Goal: Contribute content: Contribute content

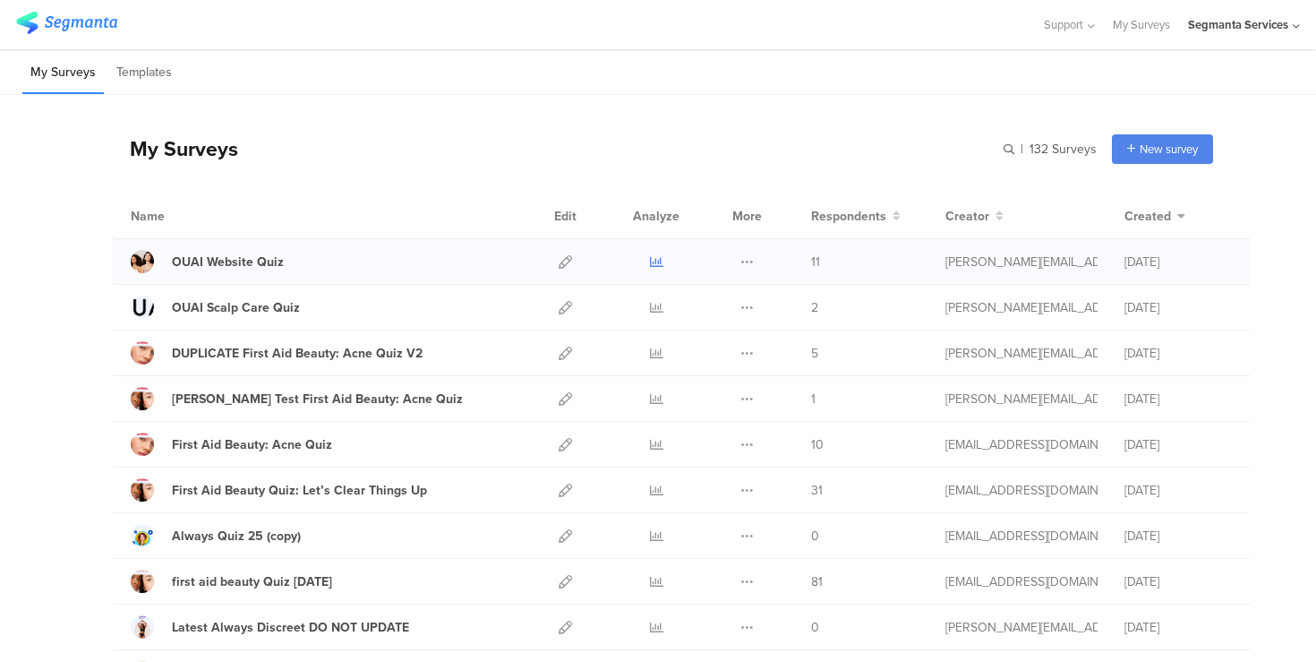
click at [657, 257] on icon at bounding box center [656, 261] width 13 height 13
click at [561, 261] on icon at bounding box center [565, 261] width 13 height 13
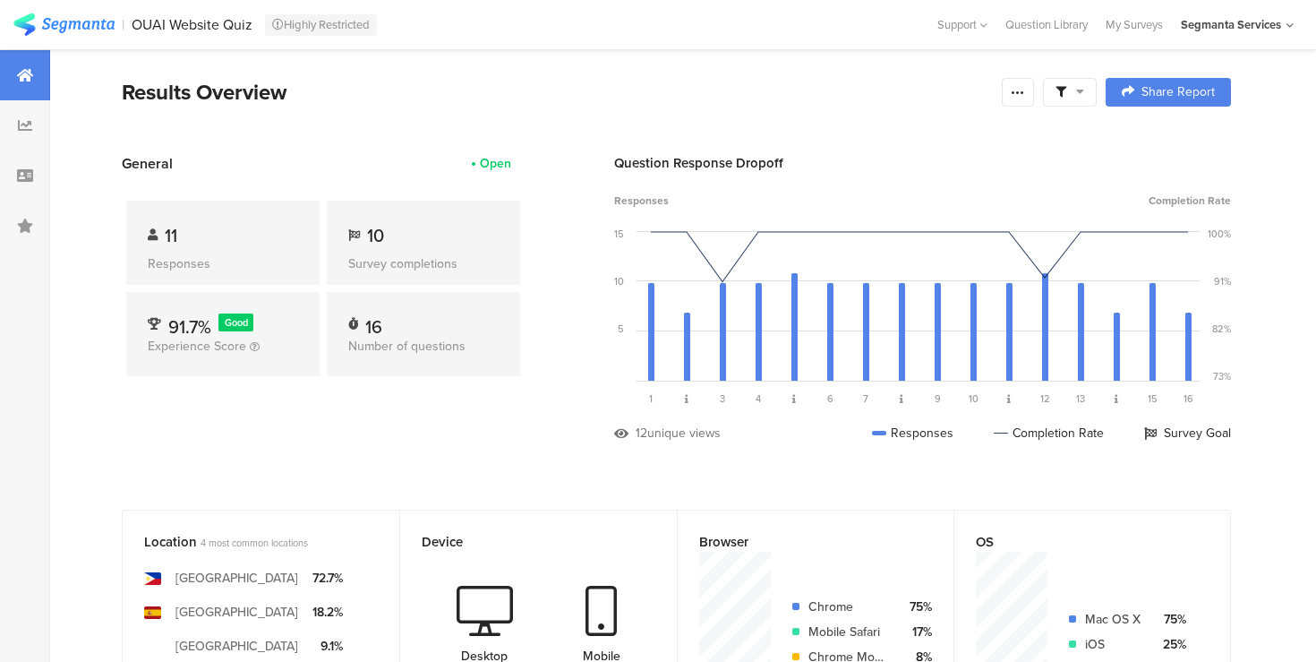
click at [1076, 92] on icon at bounding box center [1080, 91] width 8 height 13
click at [1025, 84] on div at bounding box center [1018, 92] width 32 height 29
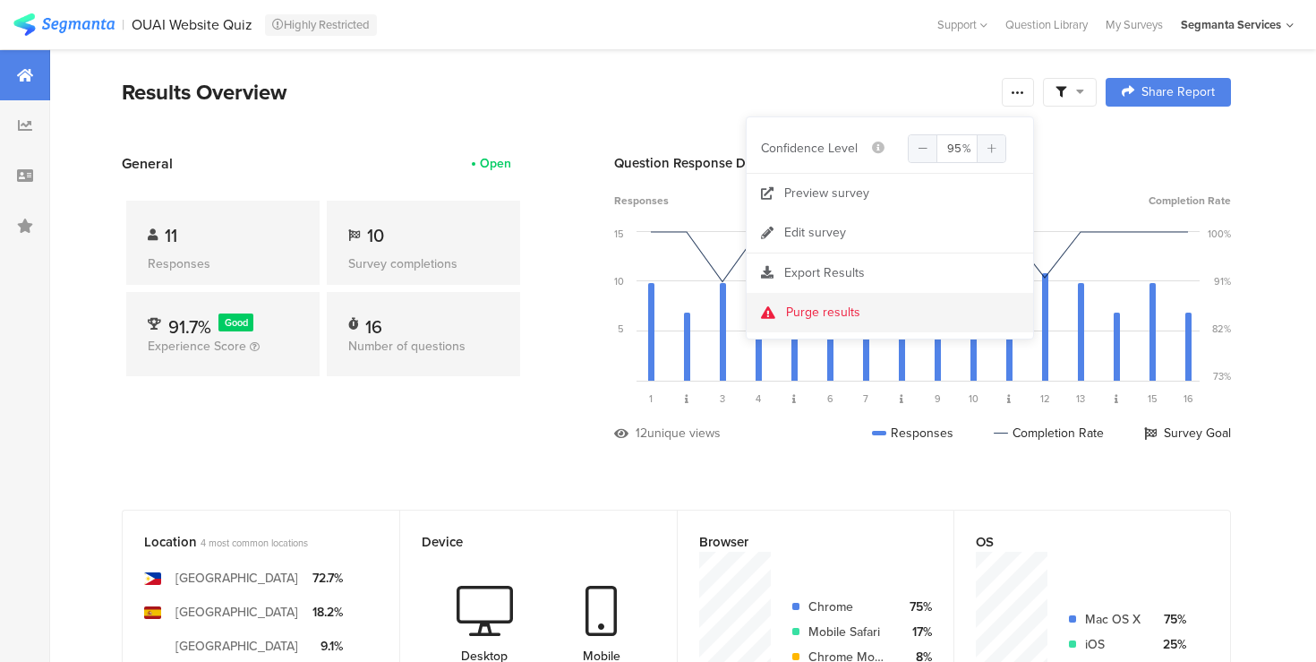
click at [829, 303] on div "Purge results" at bounding box center [890, 312] width 287 height 39
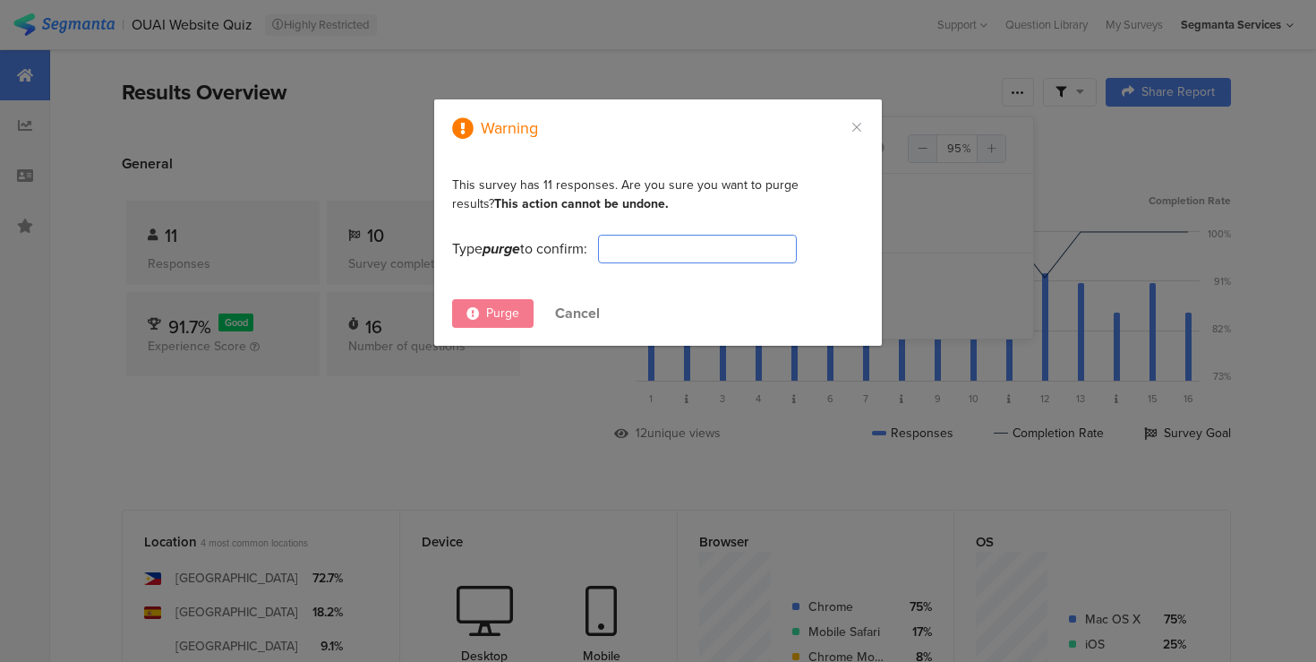
click at [673, 248] on input "dialog" at bounding box center [697, 249] width 199 height 29
type input "purge"
click at [480, 310] on div "Purge" at bounding box center [492, 313] width 81 height 29
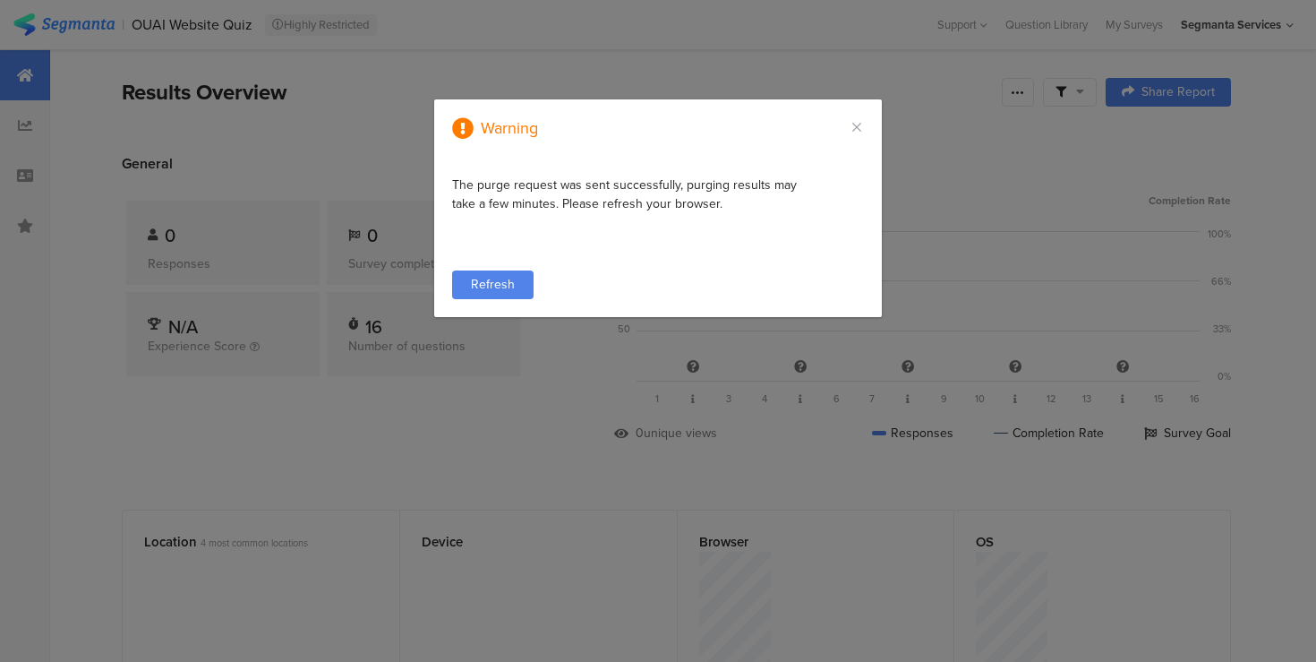
click at [487, 281] on span "Refresh" at bounding box center [493, 284] width 44 height 19
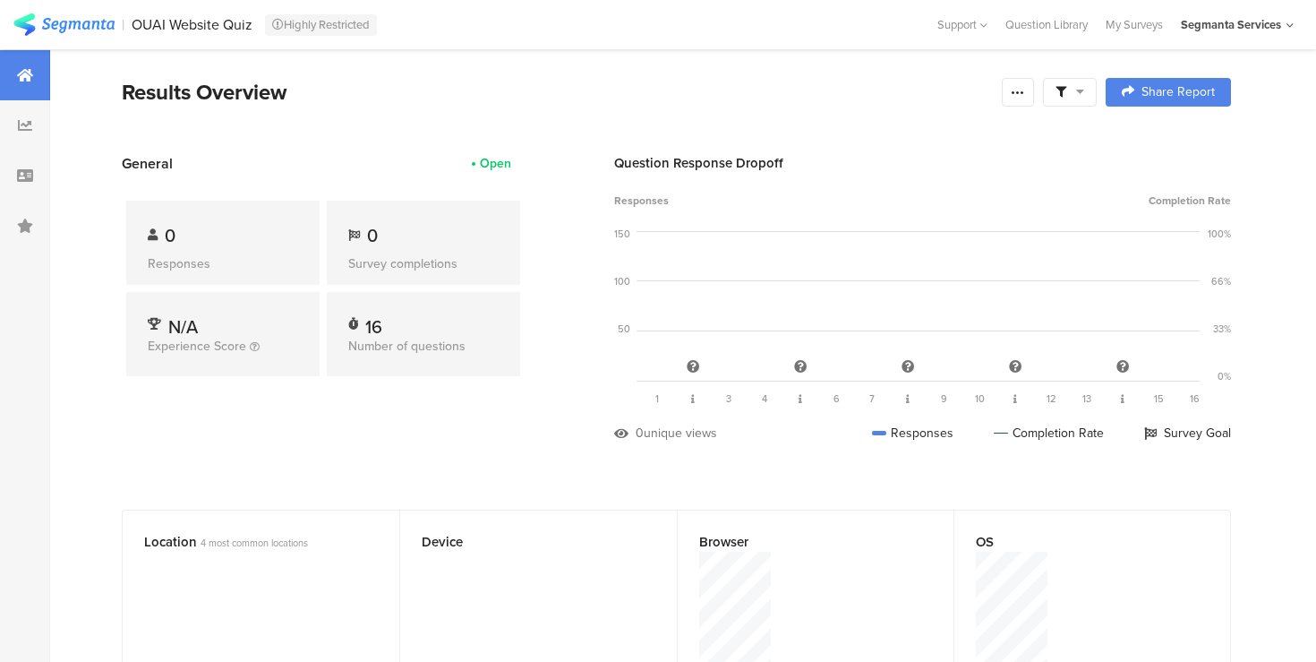
click at [534, 358] on section "General Open 0 Responses 0 Survey completions N/A Experience Score 16 Number of…" at bounding box center [676, 311] width 1253 height 316
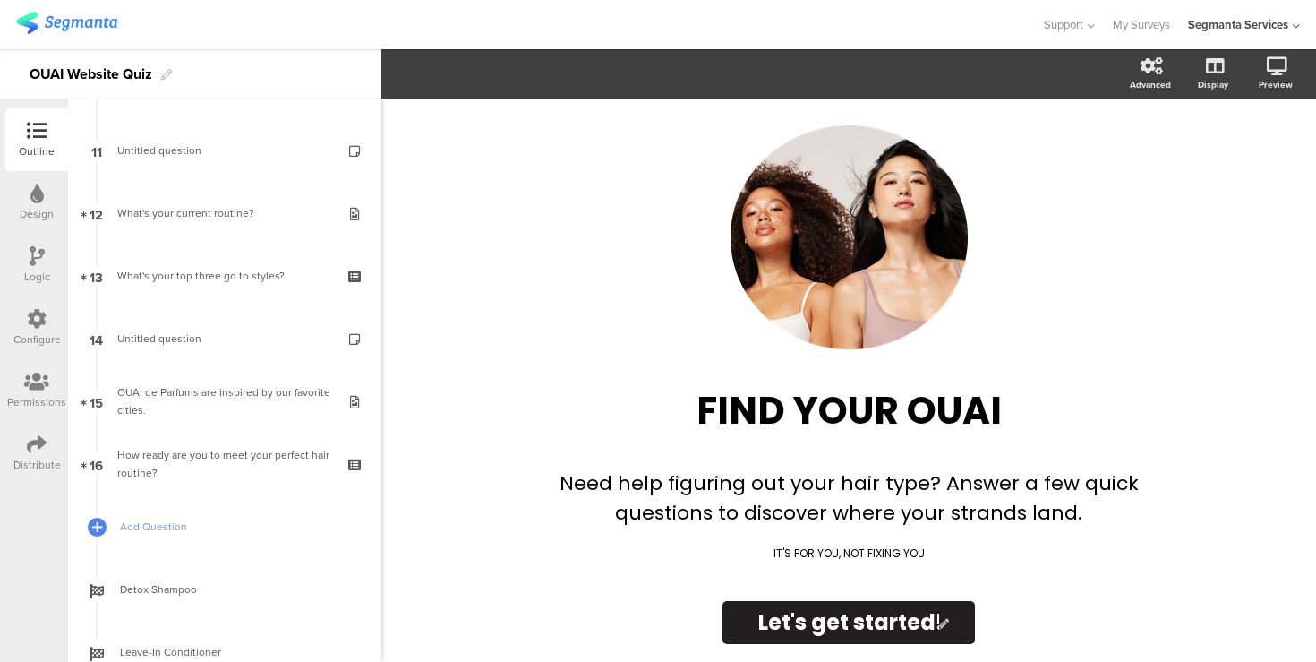
scroll to position [929, 0]
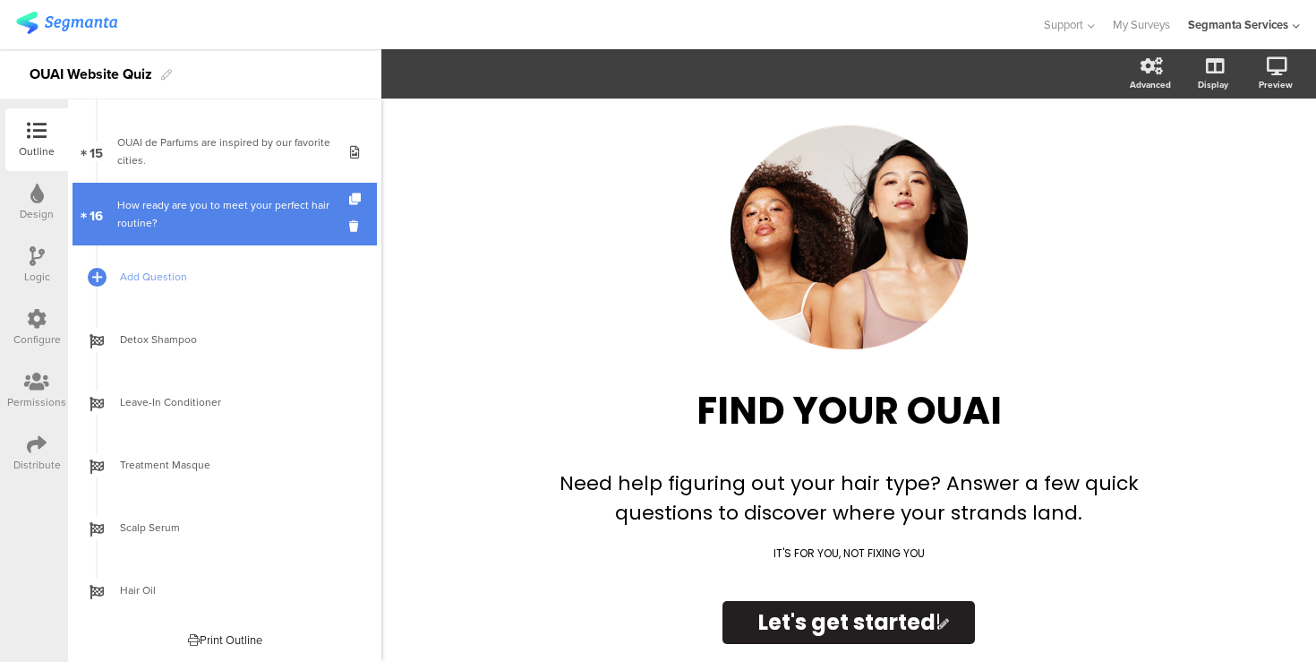
click at [202, 216] on div "How ready are you to meet your perfect hair routine?" at bounding box center [224, 214] width 214 height 36
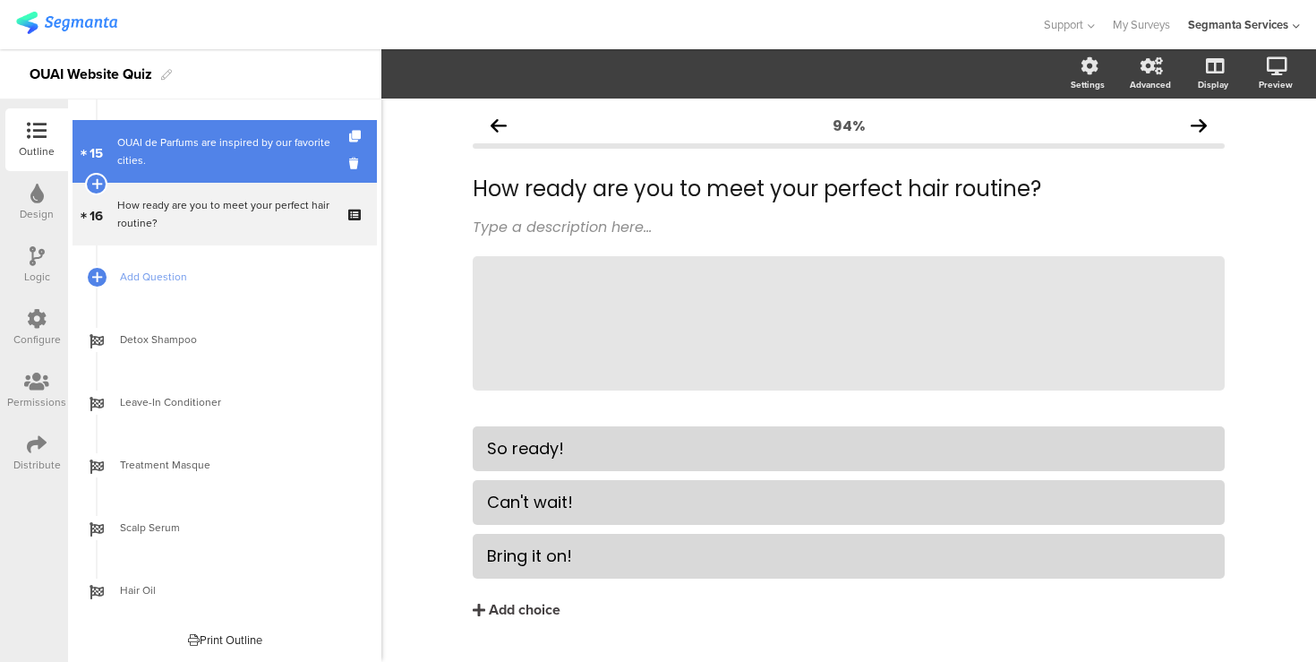
click at [201, 157] on div "OUAI de Parfums are inspired by our favorite cities." at bounding box center [224, 151] width 214 height 36
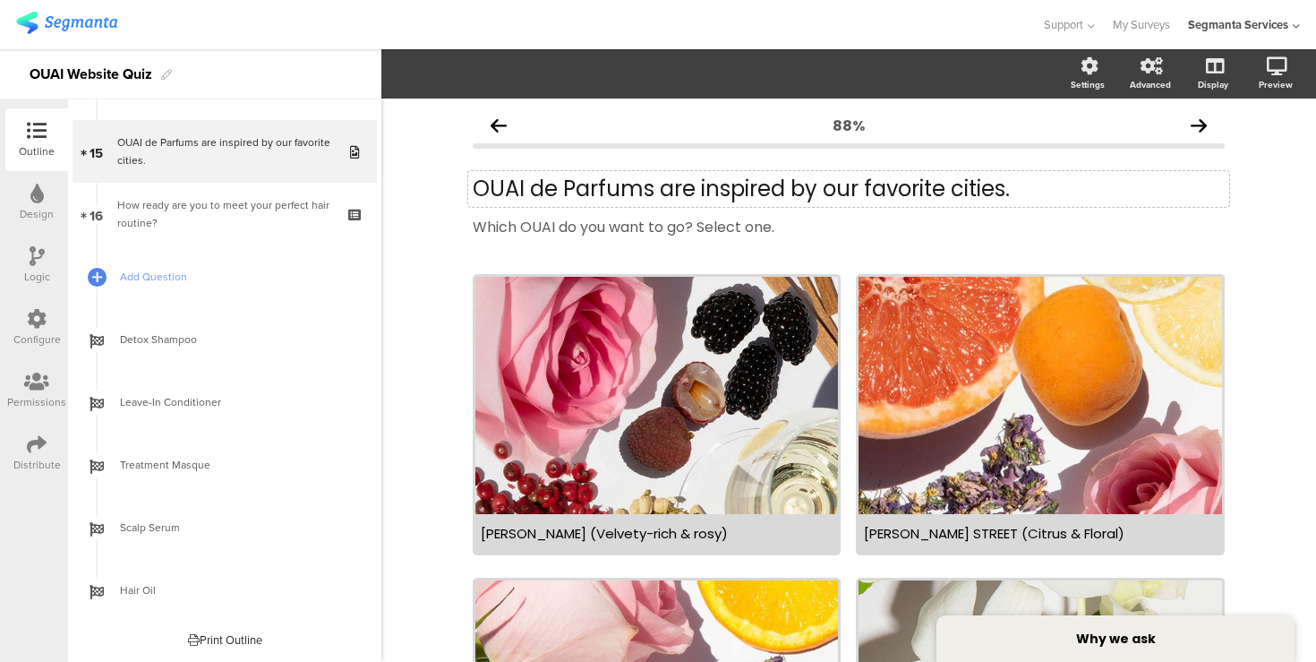
click at [533, 193] on div "OUAI de Parfums are inspired by our favorite cities. OUAI de Parfums are inspir…" at bounding box center [848, 189] width 761 height 36
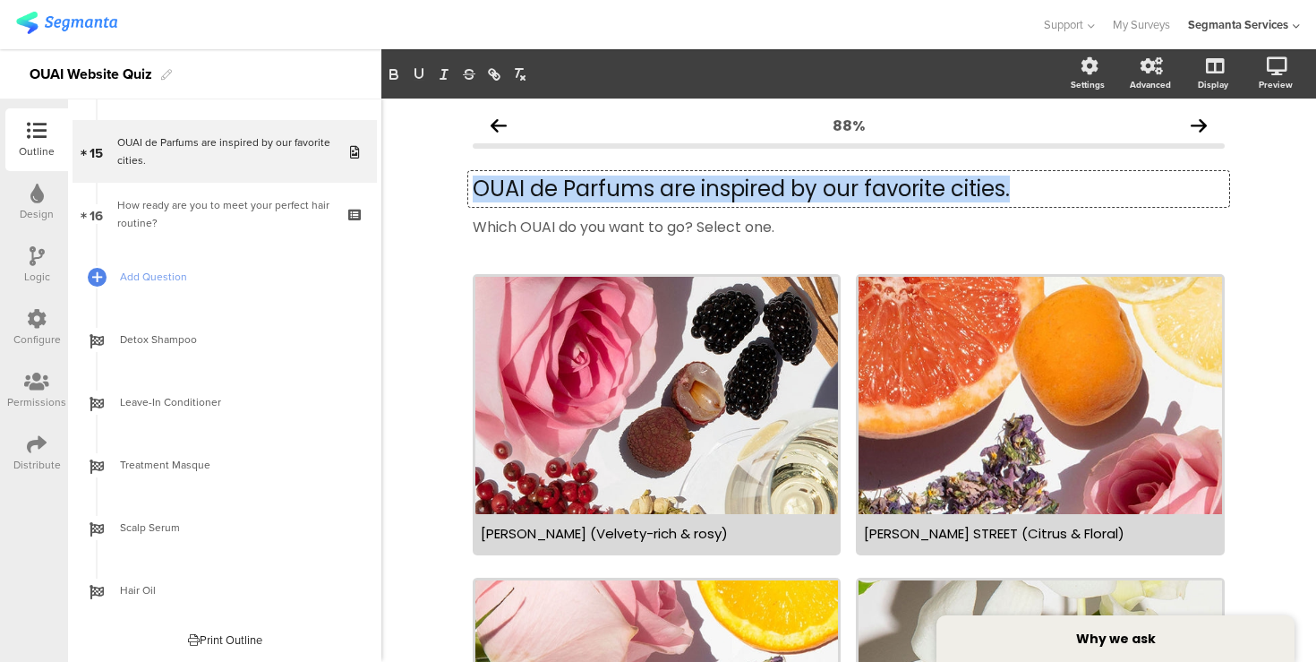
click at [533, 193] on p "OUAI de Parfums are inspired by our favorite cities." at bounding box center [849, 189] width 752 height 27
click at [407, 325] on div "88% OUAI de Parfums are inspired by our favorite cities. OUAI de Parfums are in…" at bounding box center [848, 664] width 935 height 1132
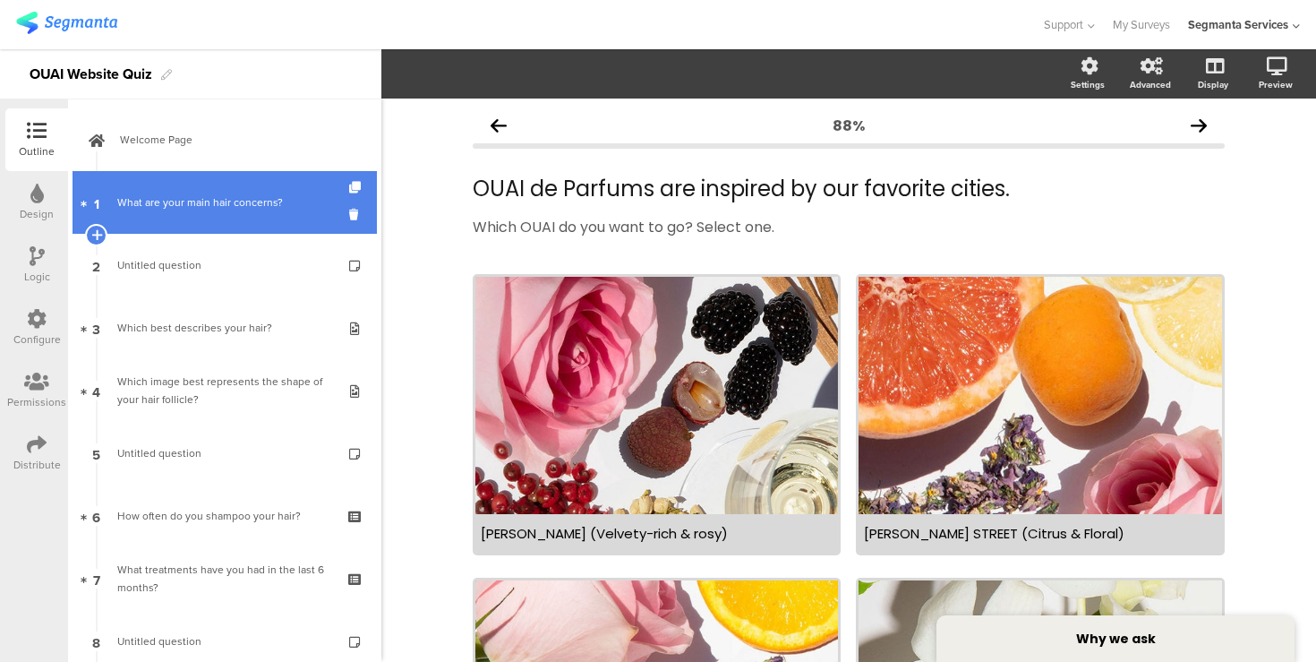
click at [166, 184] on link "1 What are your main hair concerns?" at bounding box center [225, 202] width 304 height 63
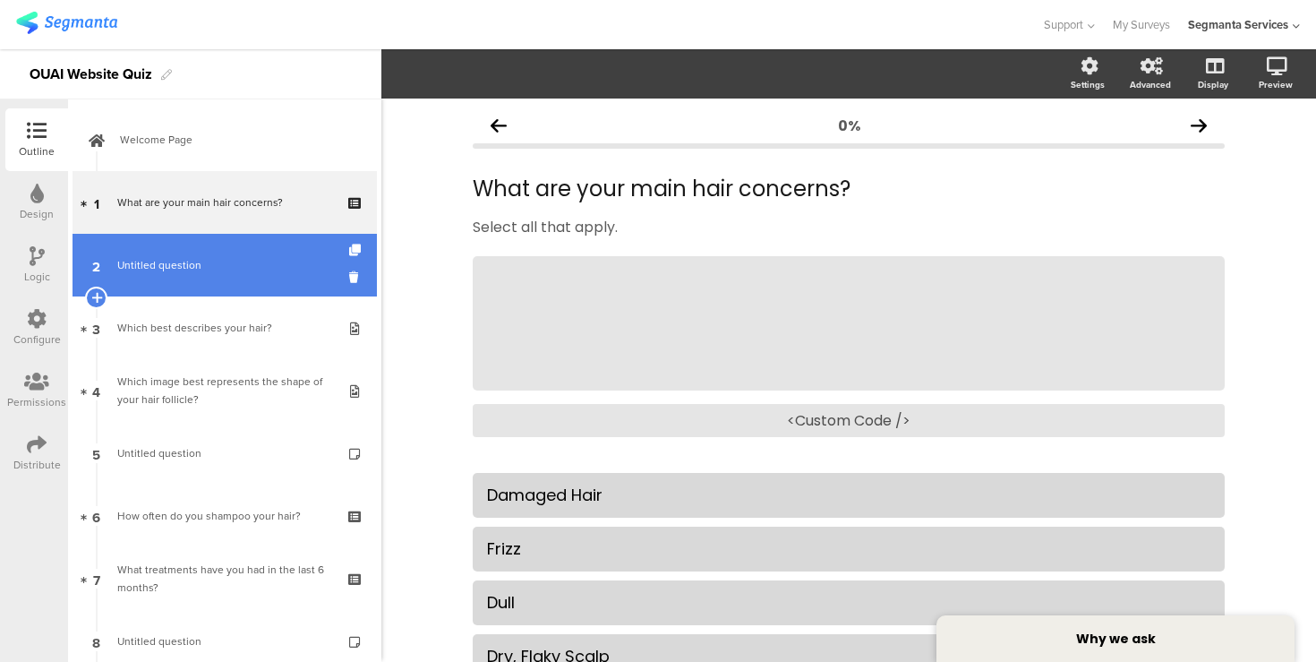
click at [182, 263] on span "Untitled question" at bounding box center [159, 265] width 84 height 16
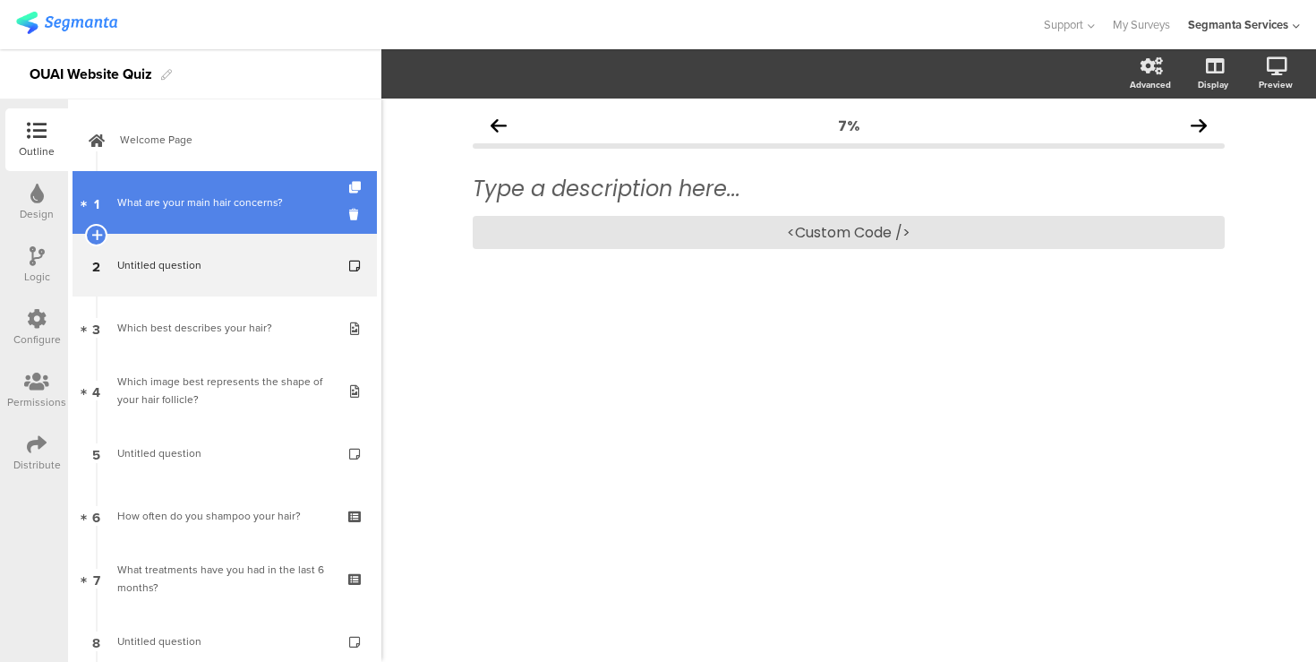
click at [171, 211] on link "1 What are your main hair concerns?" at bounding box center [225, 202] width 304 height 63
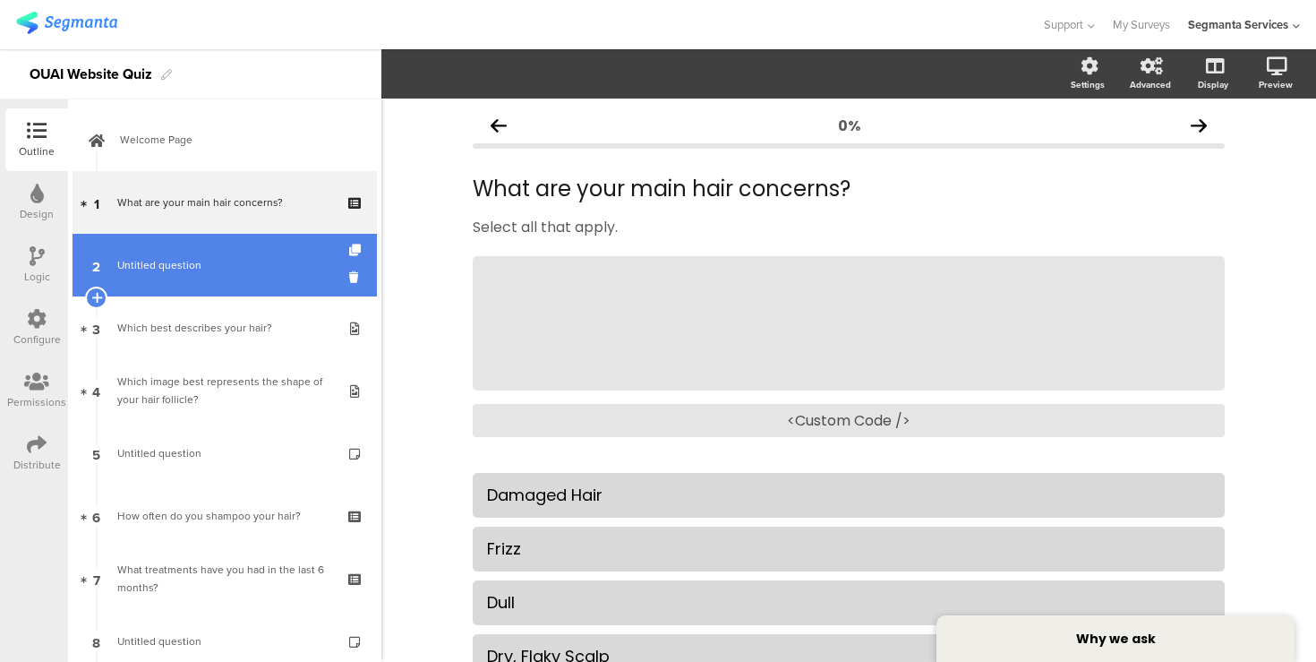
click at [187, 249] on link "2 Untitled question" at bounding box center [225, 265] width 304 height 63
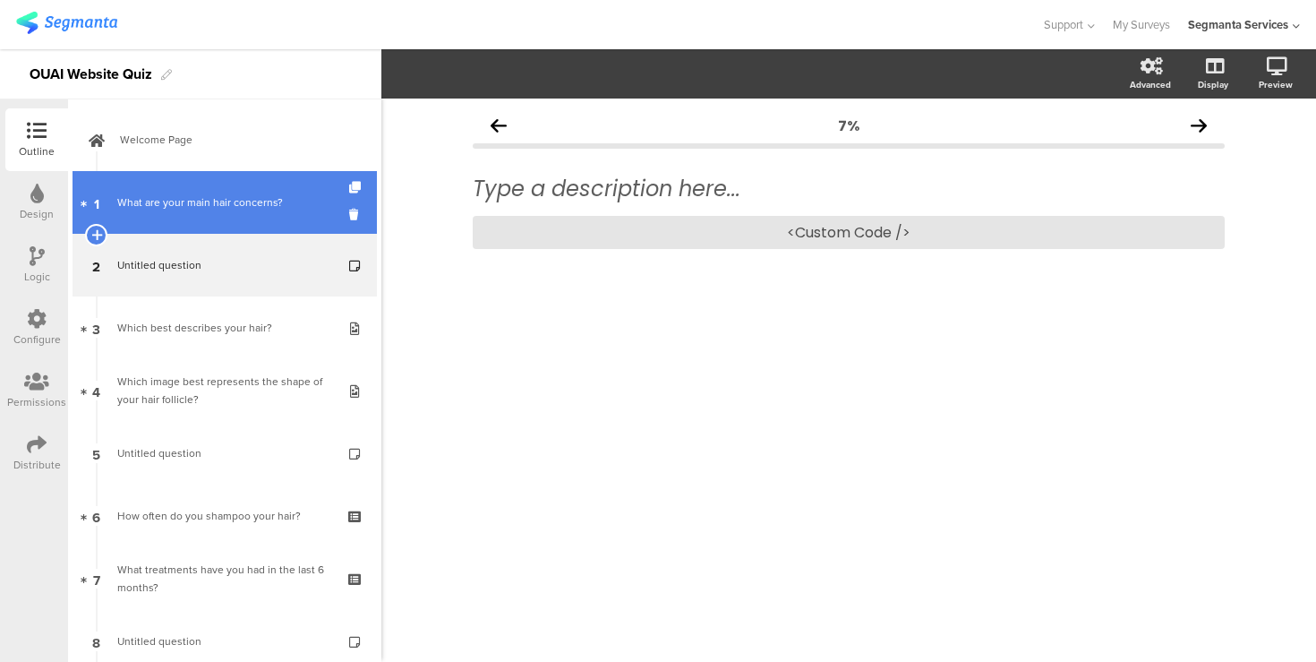
click at [178, 210] on div "What are your main hair concerns?" at bounding box center [224, 202] width 214 height 18
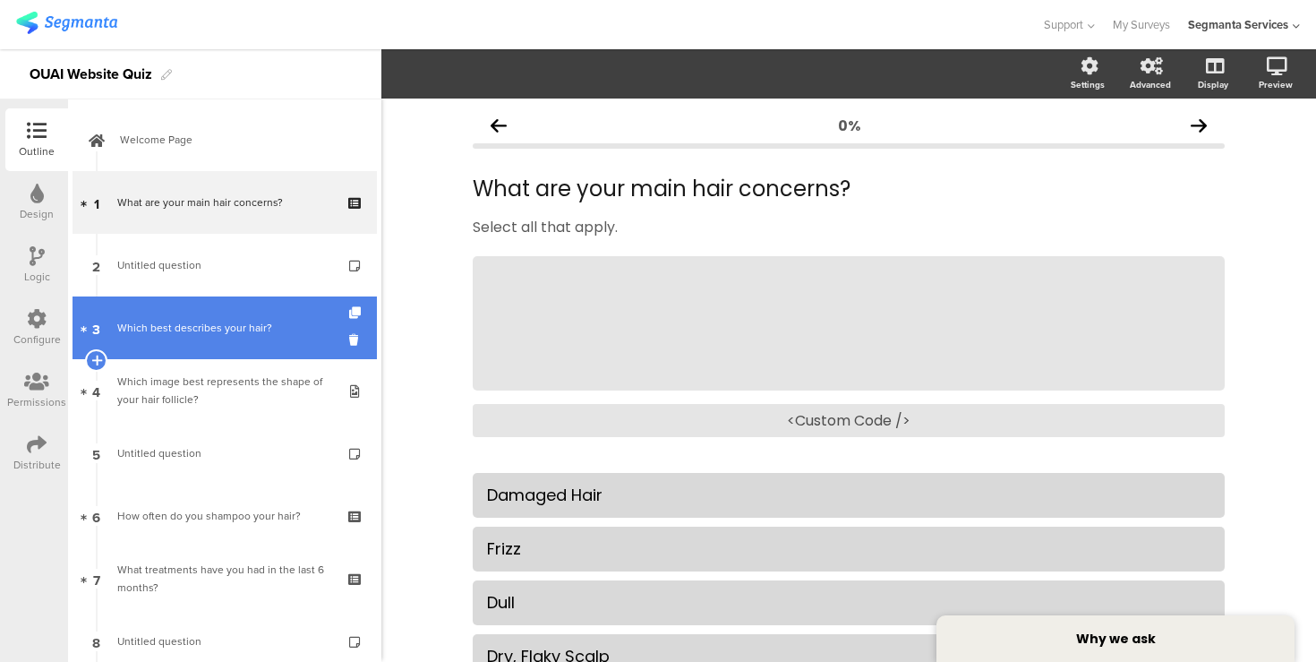
click at [236, 302] on link "3 Which best describes your hair?" at bounding box center [225, 327] width 304 height 63
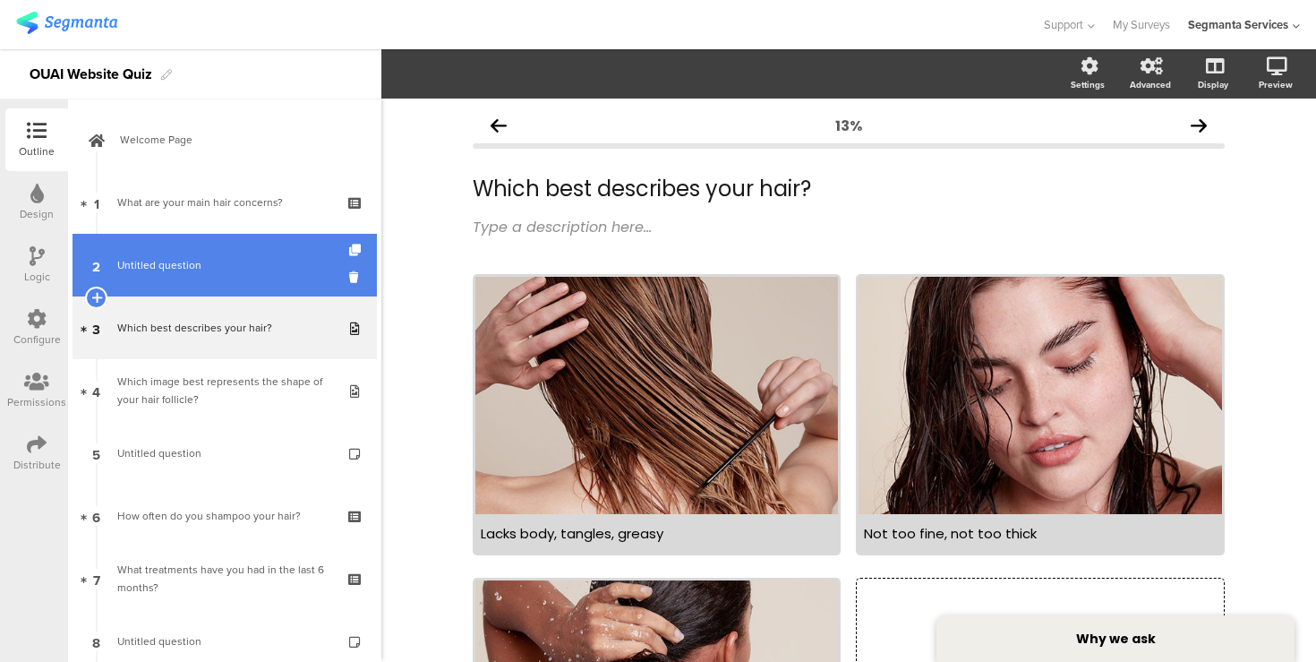
click at [226, 274] on link "2 Untitled question" at bounding box center [225, 265] width 304 height 63
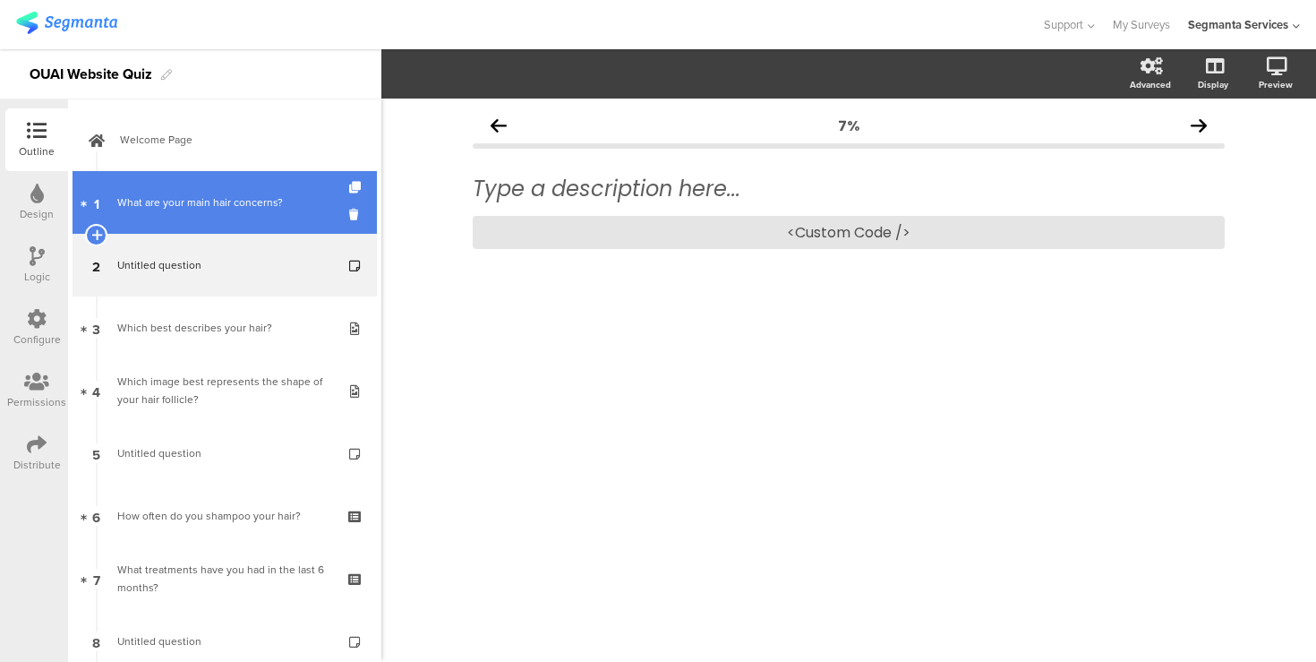
click at [220, 218] on link "1 What are your main hair concerns?" at bounding box center [225, 202] width 304 height 63
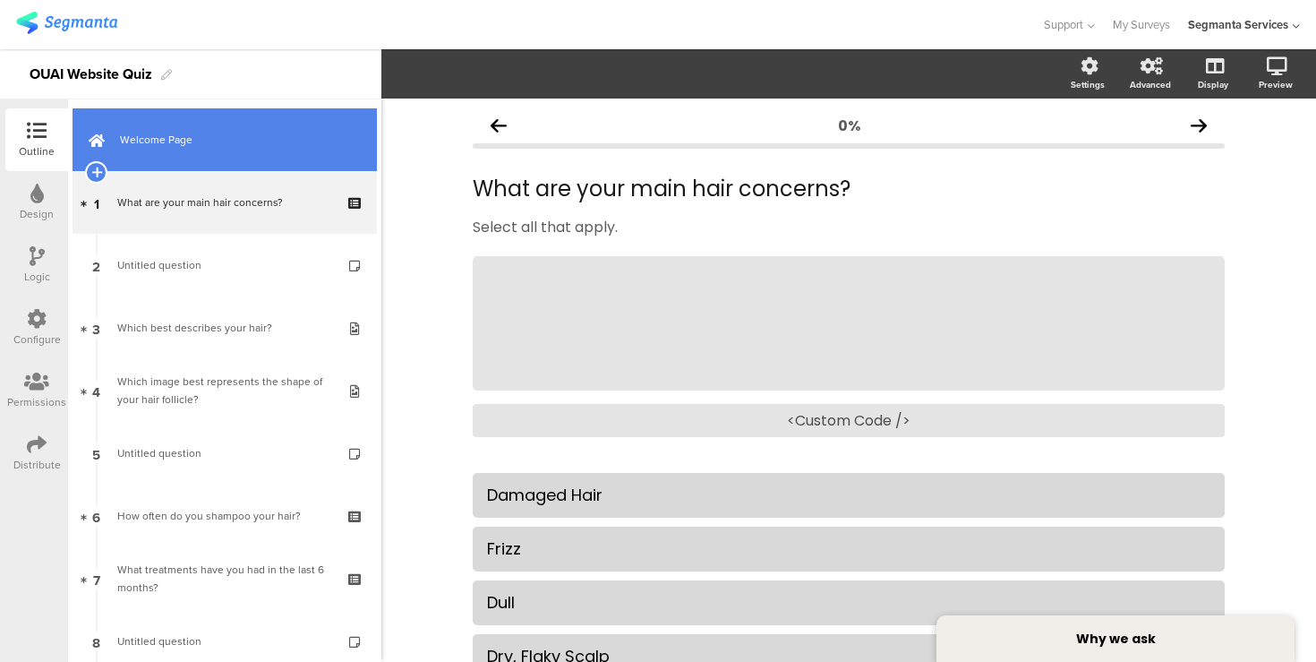
click at [226, 136] on span "Welcome Page" at bounding box center [234, 140] width 229 height 18
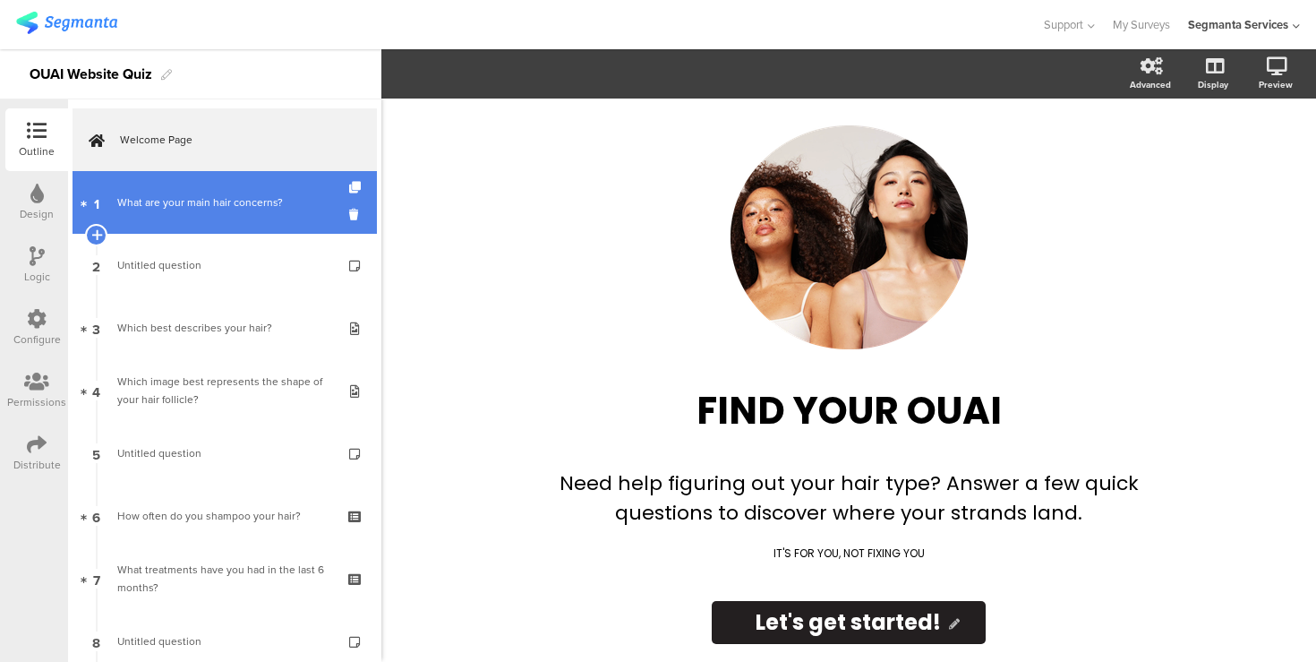
click at [206, 191] on link "1 What are your main hair concerns?" at bounding box center [225, 202] width 304 height 63
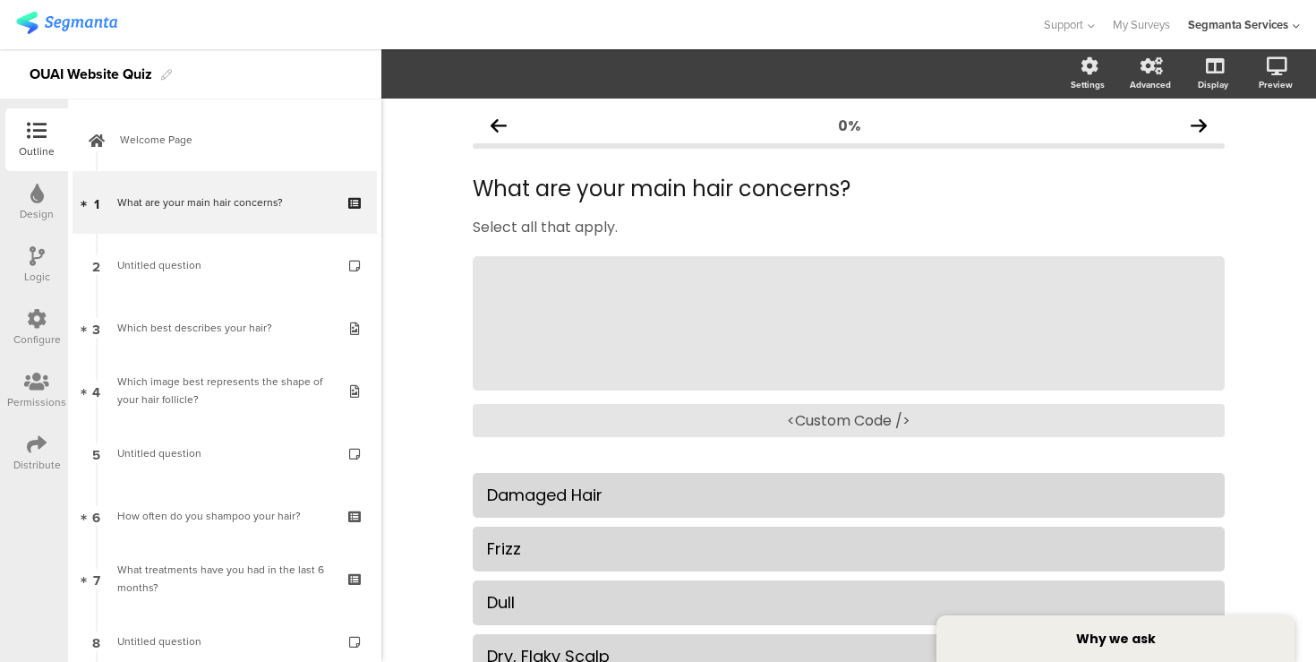
click at [21, 448] on div "Distribute" at bounding box center [36, 453] width 63 height 63
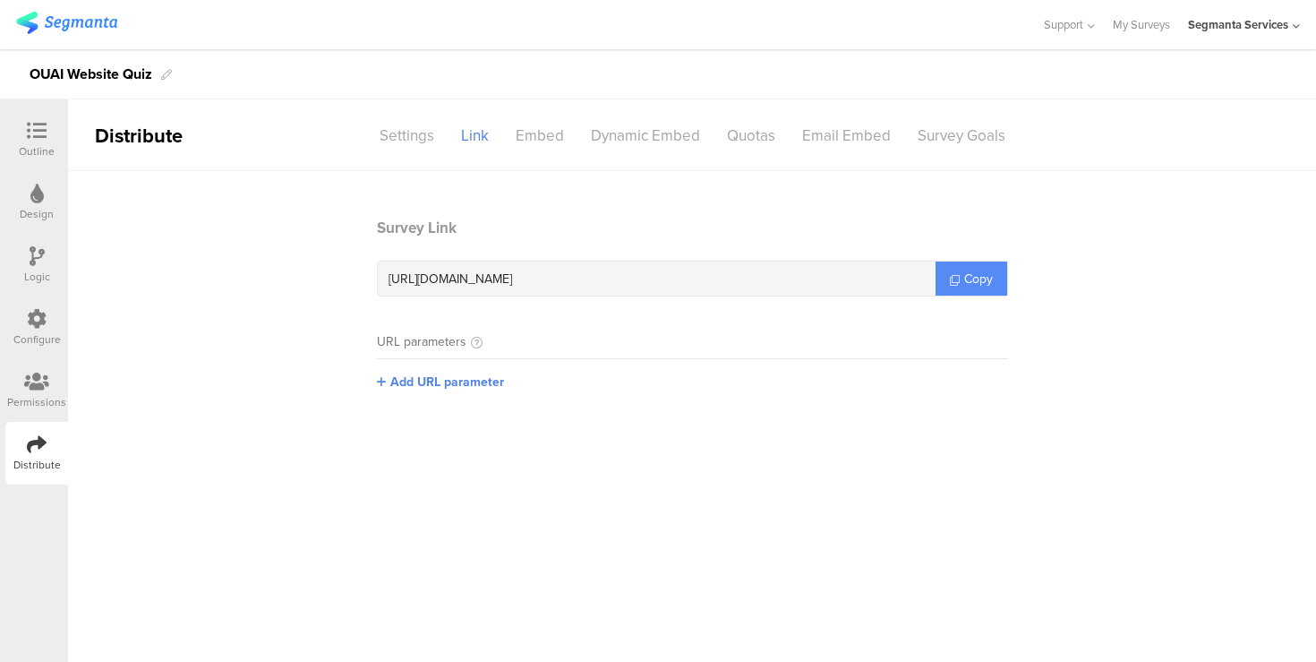
click at [972, 273] on span "Copy" at bounding box center [978, 279] width 29 height 19
click at [37, 116] on div "Outline" at bounding box center [36, 139] width 63 height 63
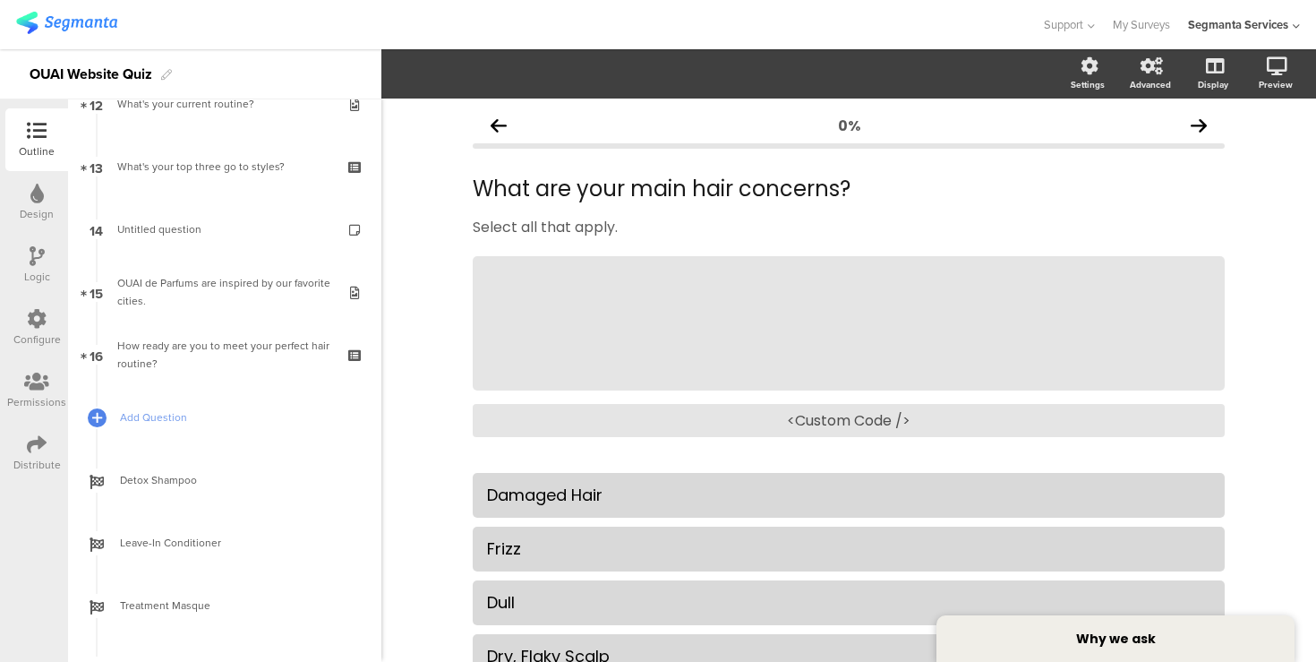
scroll to position [929, 0]
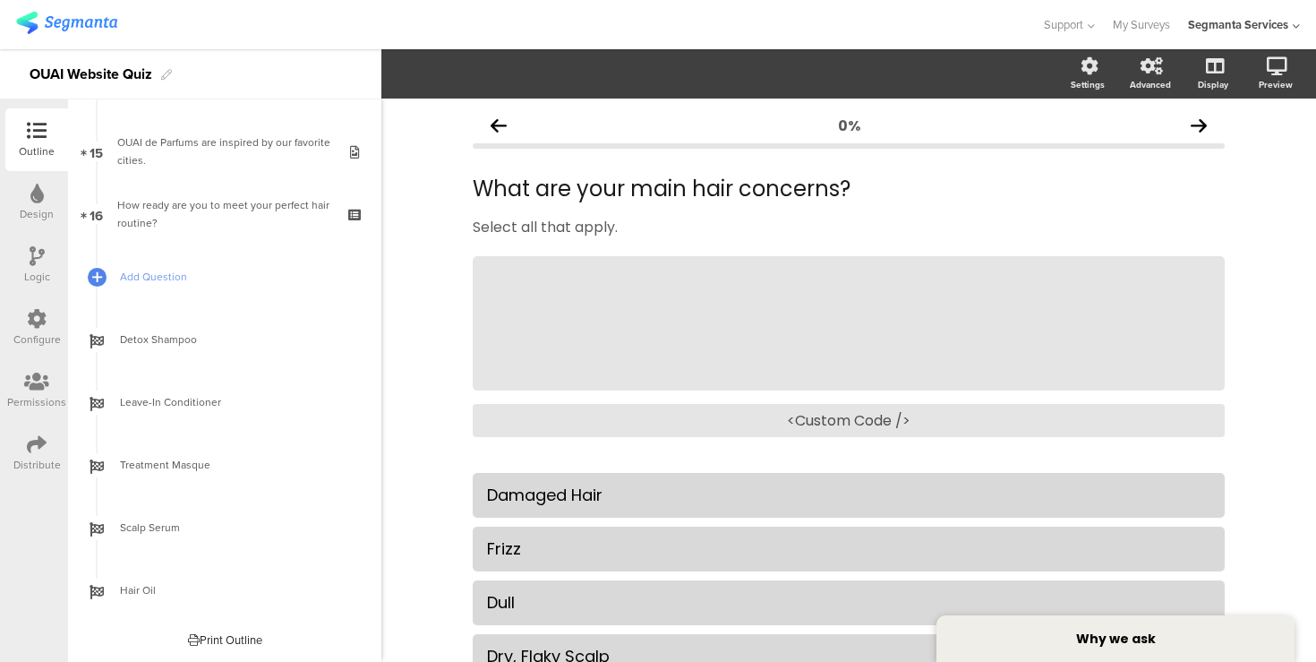
click at [230, 640] on div "Print Outline" at bounding box center [225, 639] width 74 height 17
